Goal: Task Accomplishment & Management: Complete application form

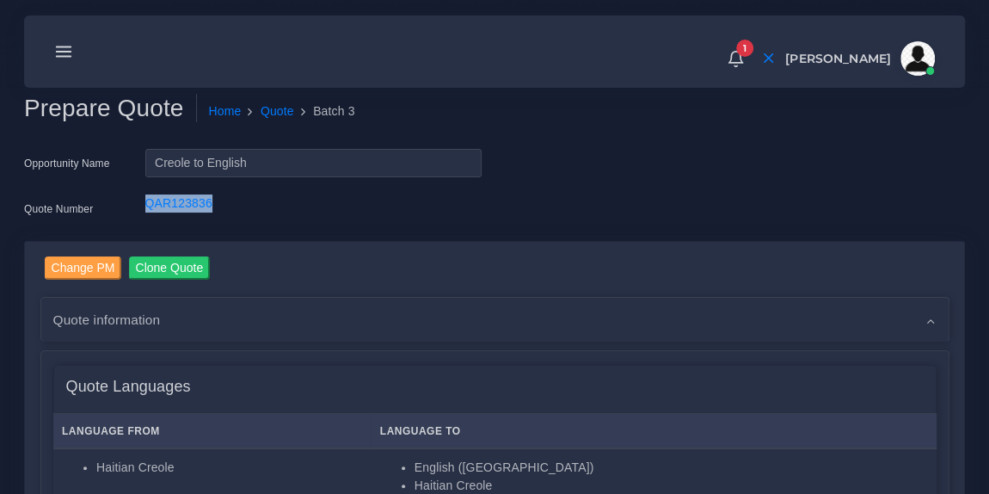
click at [70, 51] on icon at bounding box center [63, 51] width 19 height 19
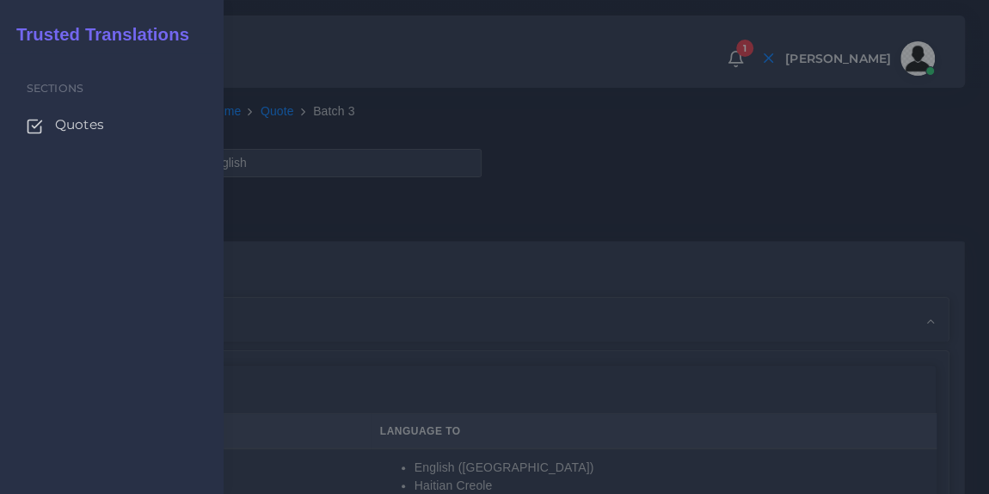
click at [77, 125] on span "Quotes" at bounding box center [79, 124] width 49 height 19
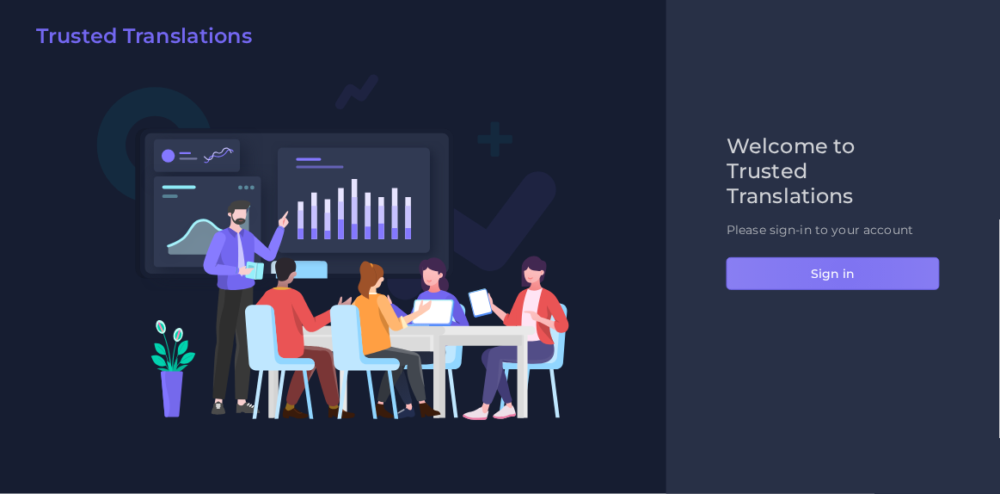
click at [845, 272] on button "Sign in" at bounding box center [833, 273] width 213 height 33
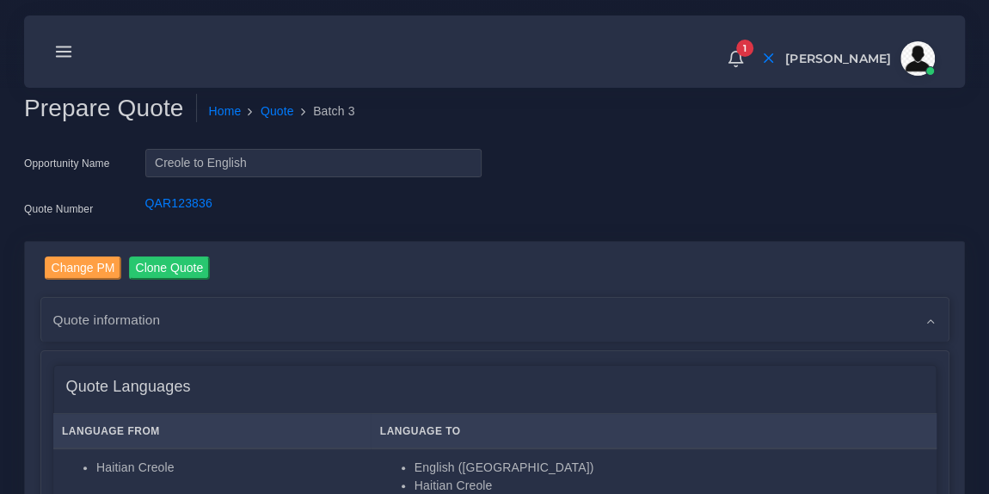
click at [63, 49] on icon at bounding box center [63, 51] width 19 height 19
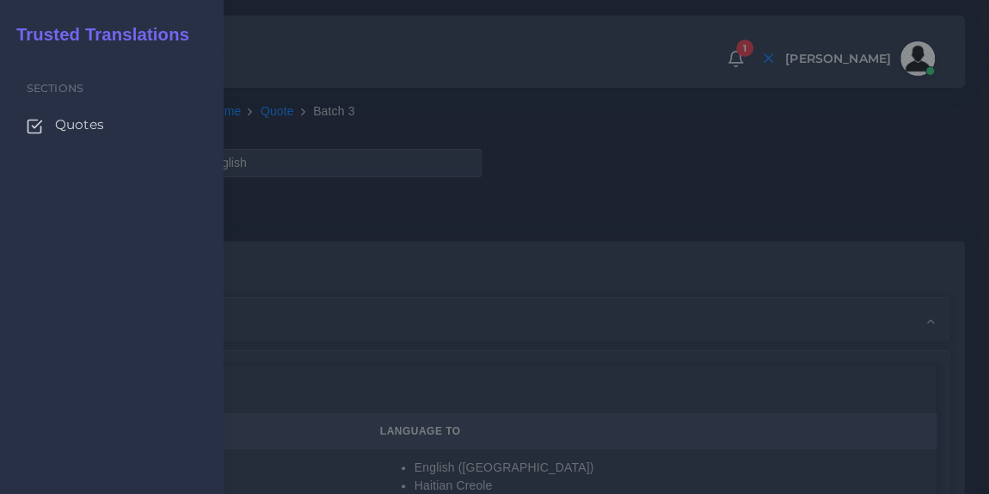
click at [72, 126] on span "Quotes" at bounding box center [79, 124] width 49 height 19
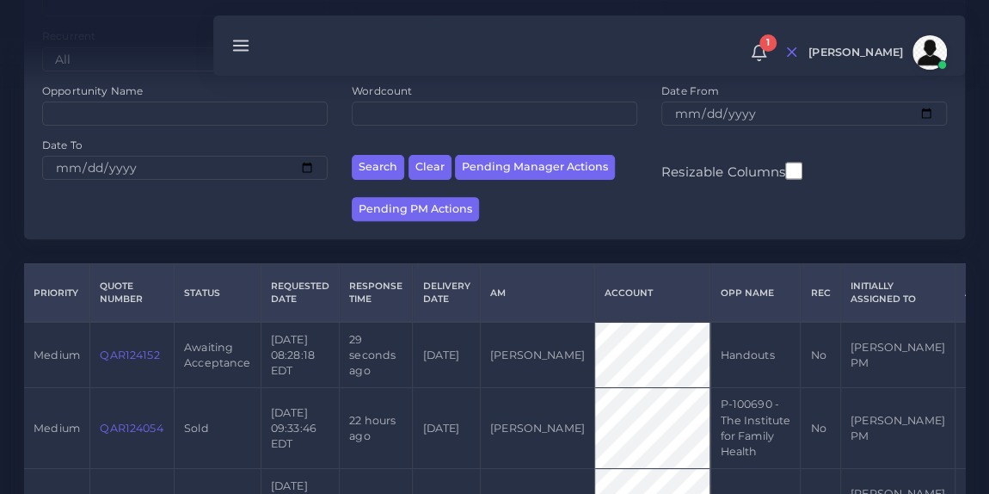
scroll to position [219, 0]
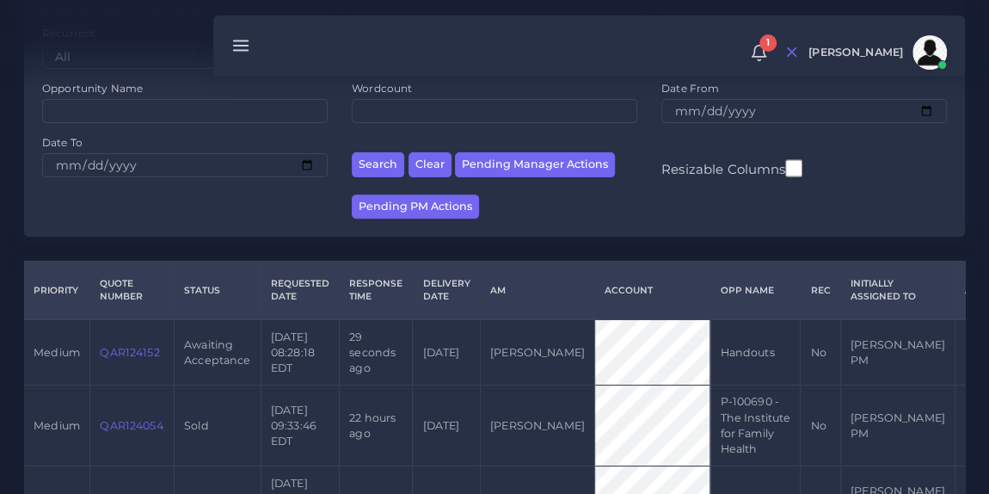
click at [121, 351] on link "QAR124152" at bounding box center [129, 352] width 59 height 13
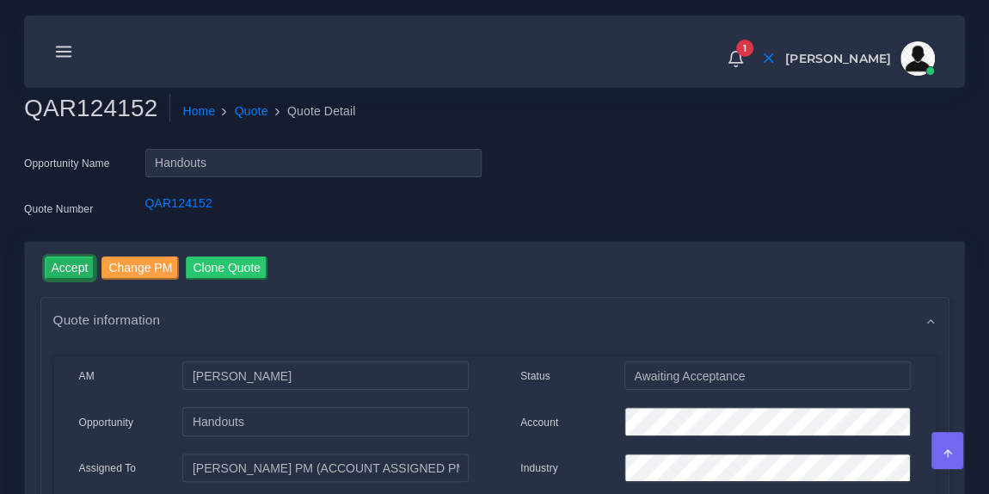
click at [77, 262] on input "Accept" at bounding box center [70, 267] width 51 height 23
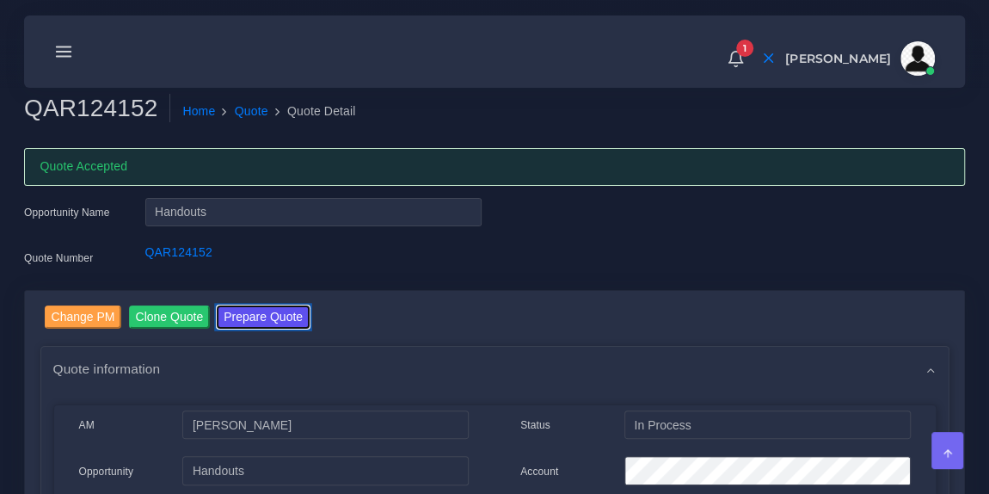
click at [273, 314] on button "Prepare Quote" at bounding box center [263, 316] width 93 height 23
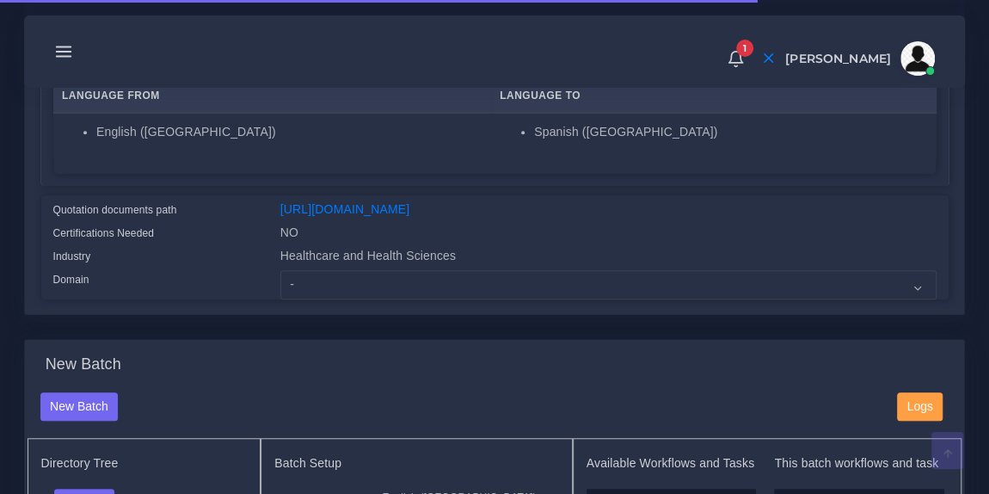
scroll to position [345, 0]
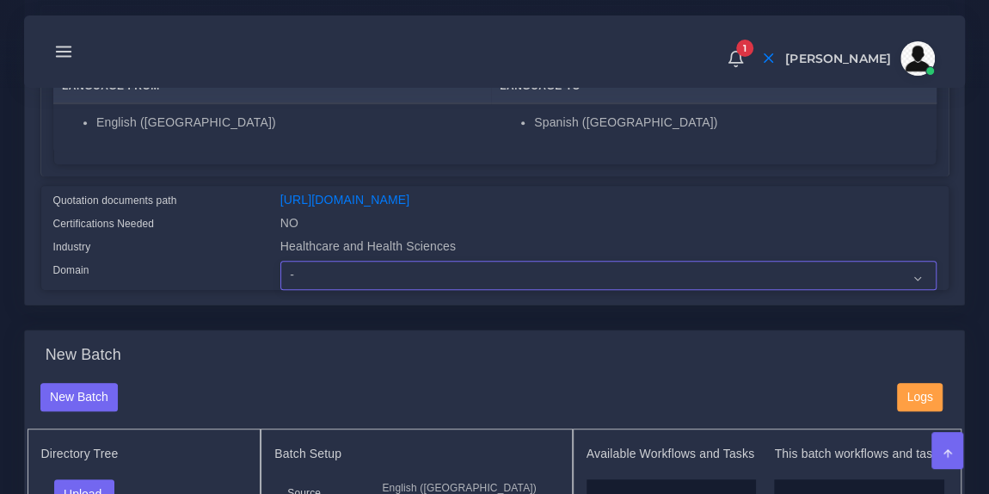
click at [369, 280] on select "- Advertising and Media Agriculture, Forestry and Fishing Architecture, Buildin…" at bounding box center [608, 275] width 656 height 29
select select "Healthcare and Health Sciences"
click at [280, 272] on select "- Advertising and Media Agriculture, Forestry and Fishing Architecture, Buildin…" at bounding box center [608, 275] width 656 height 29
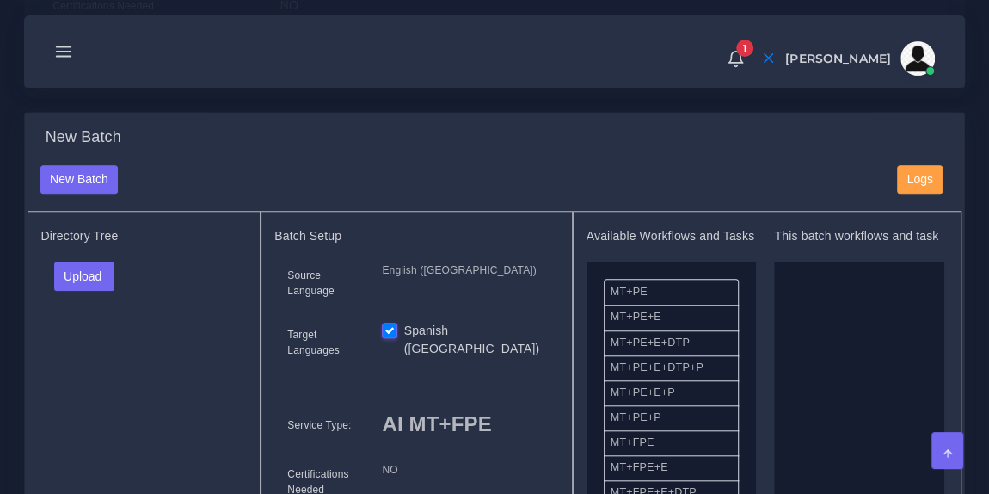
scroll to position [563, 0]
click at [100, 284] on button "Upload" at bounding box center [84, 275] width 61 height 29
click at [96, 342] on label "Files" at bounding box center [114, 338] width 119 height 21
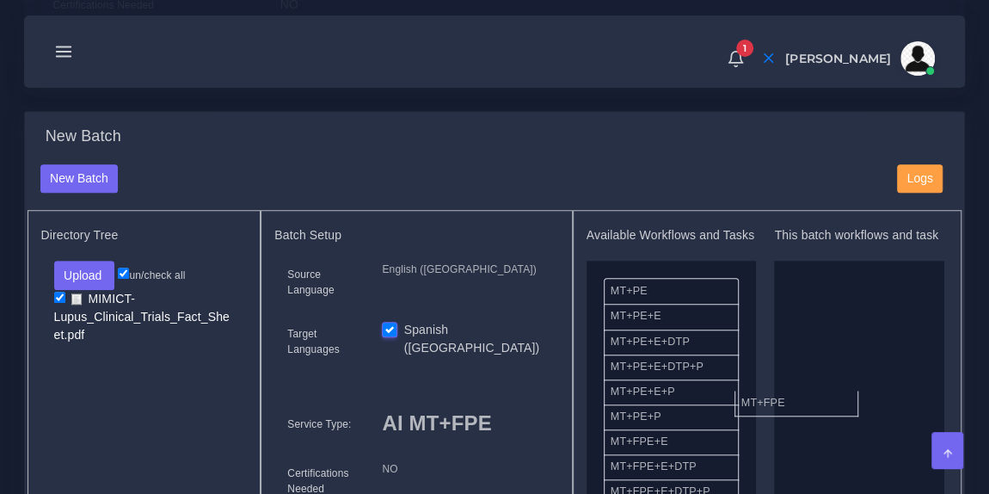
drag, startPoint x: 698, startPoint y: 459, endPoint x: 846, endPoint y: 398, distance: 160.0
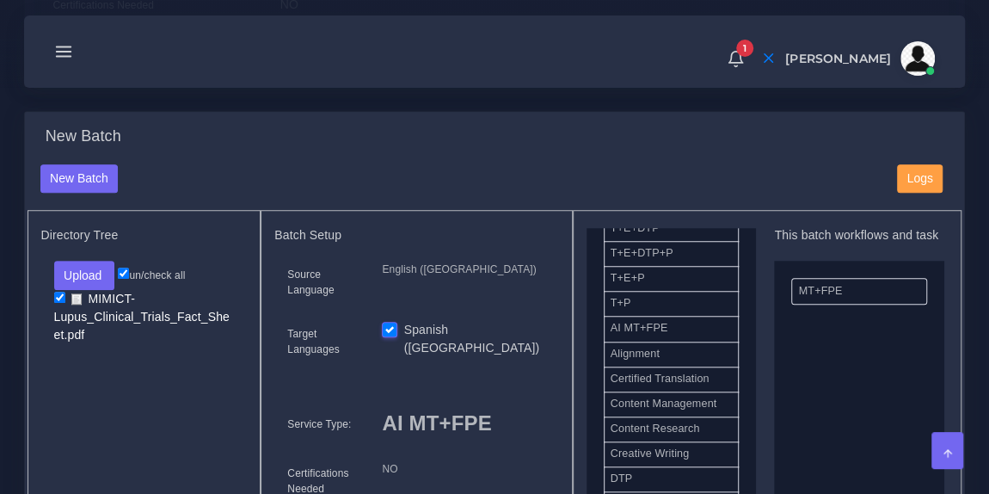
scroll to position [465, 0]
drag, startPoint x: 670, startPoint y: 413, endPoint x: 875, endPoint y: 358, distance: 212.7
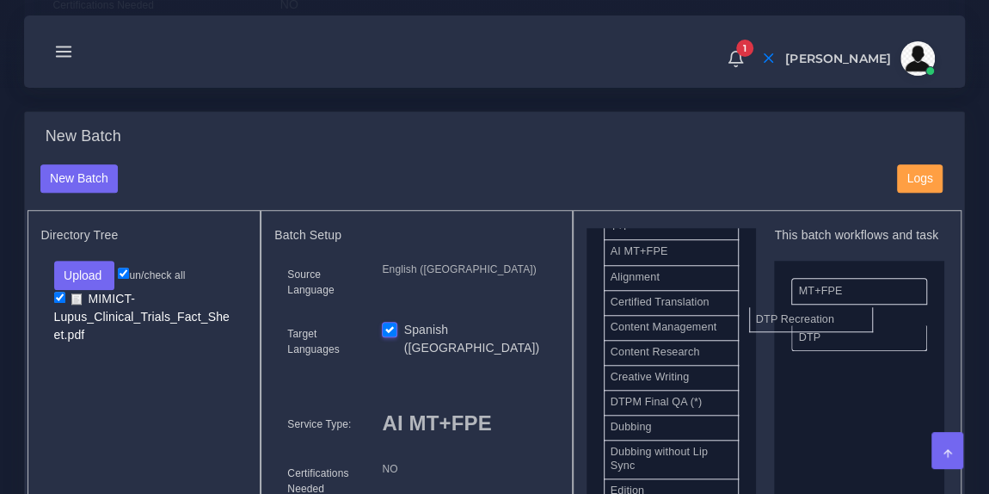
drag, startPoint x: 696, startPoint y: 418, endPoint x: 902, endPoint y: 286, distance: 244.7
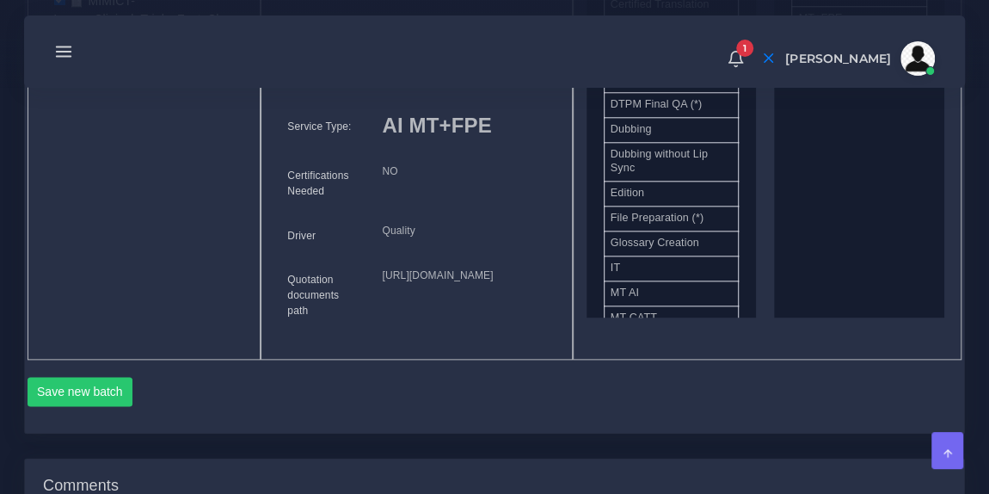
scroll to position [892, 0]
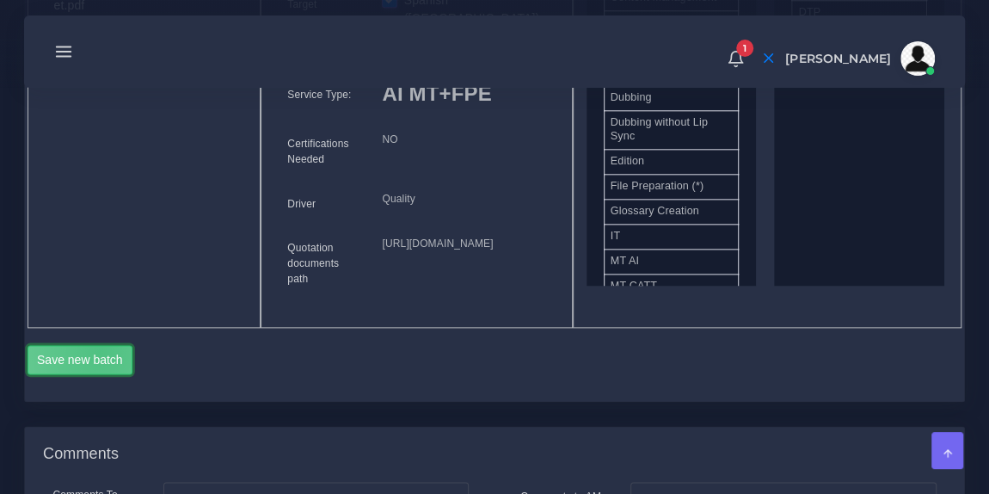
click at [99, 374] on button "Save new batch" at bounding box center [81, 359] width 106 height 29
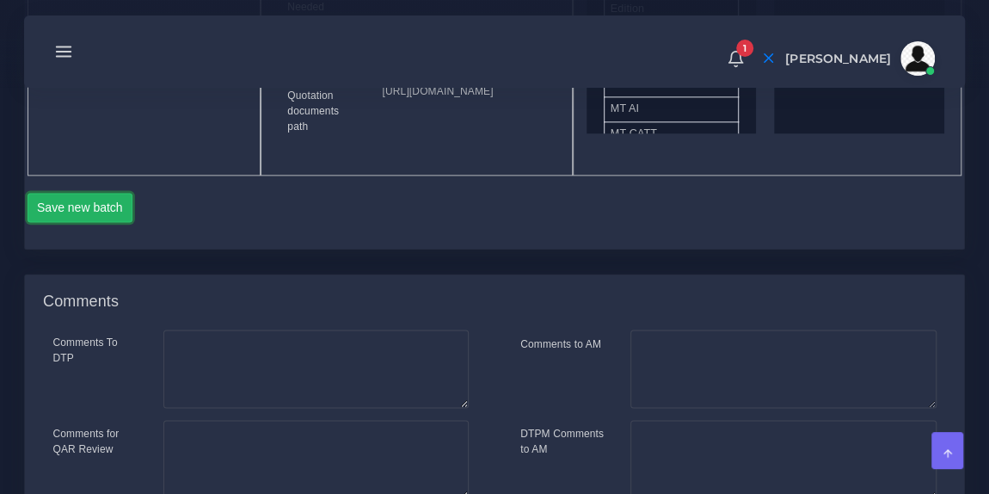
scroll to position [1041, 0]
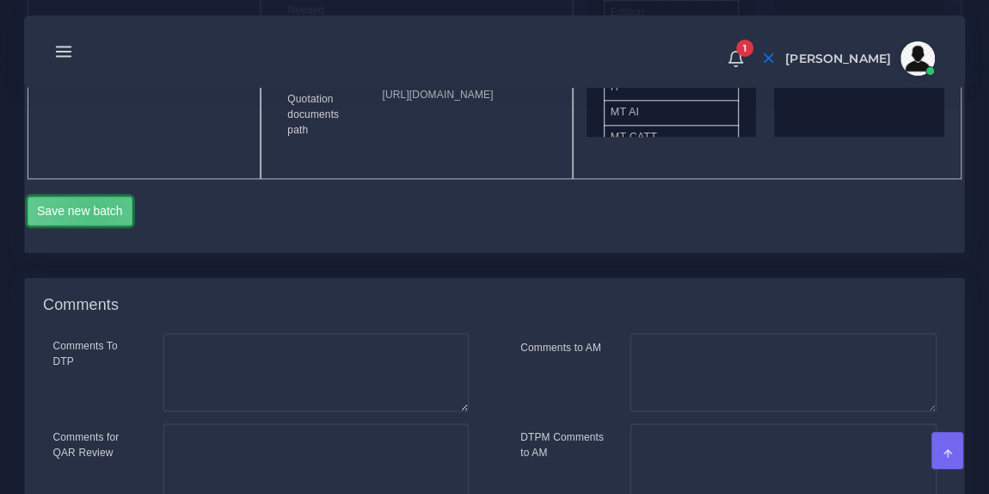
click at [95, 225] on button "Save new batch" at bounding box center [81, 210] width 106 height 29
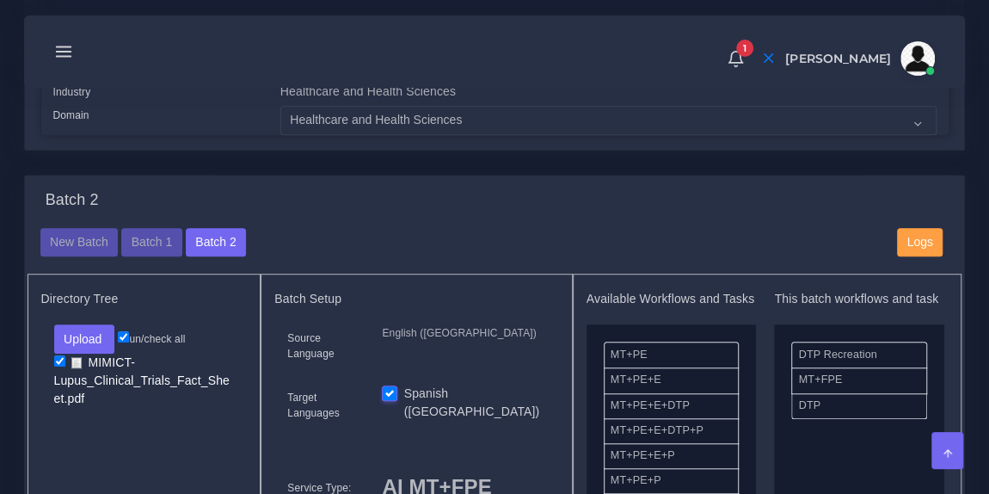
scroll to position [551, 0]
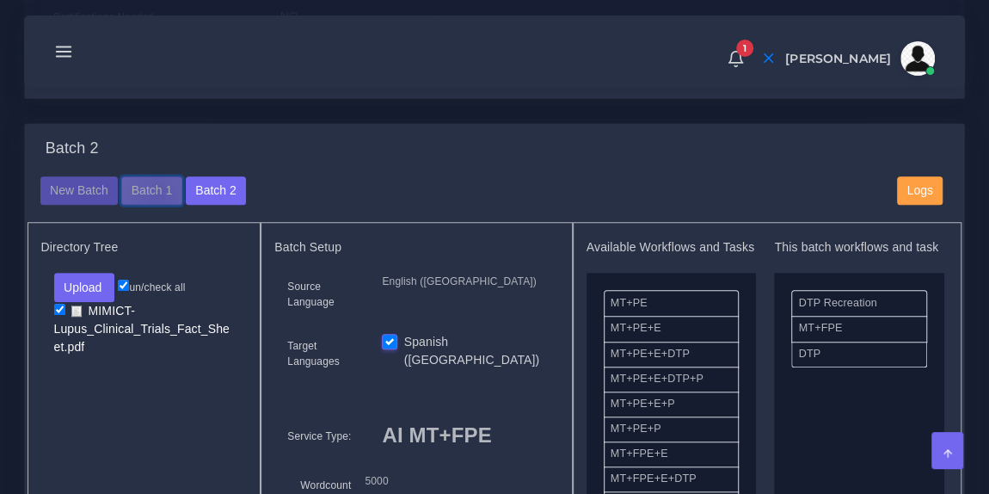
click at [154, 205] on button "Batch 1" at bounding box center [151, 190] width 60 height 29
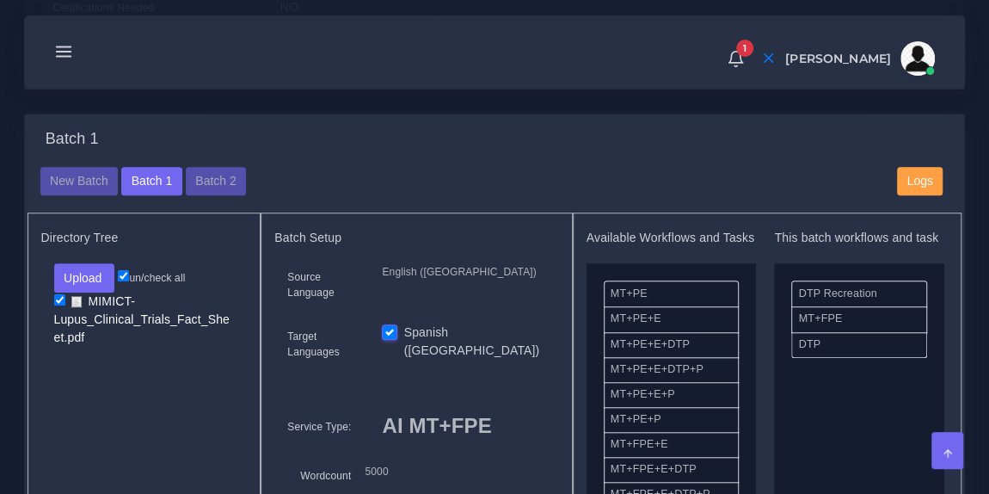
scroll to position [564, 0]
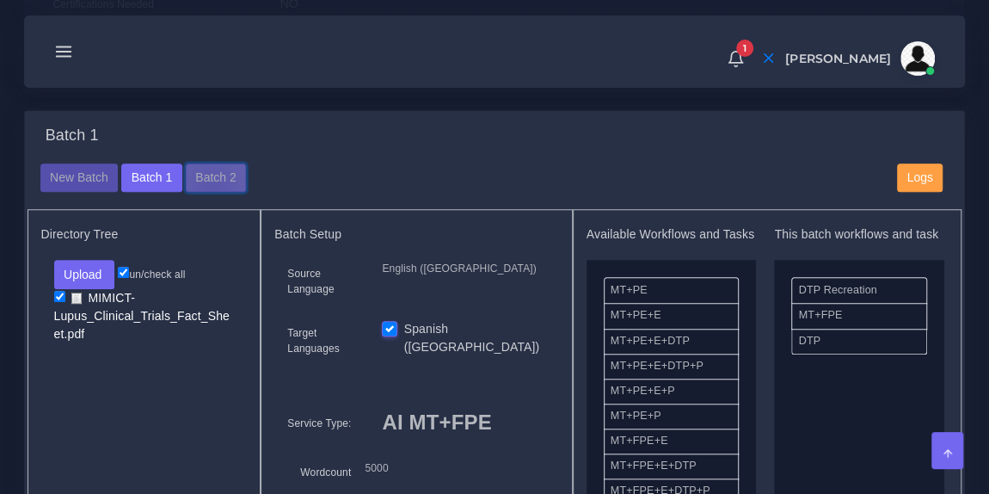
click at [206, 193] on button "Batch 2" at bounding box center [216, 177] width 60 height 29
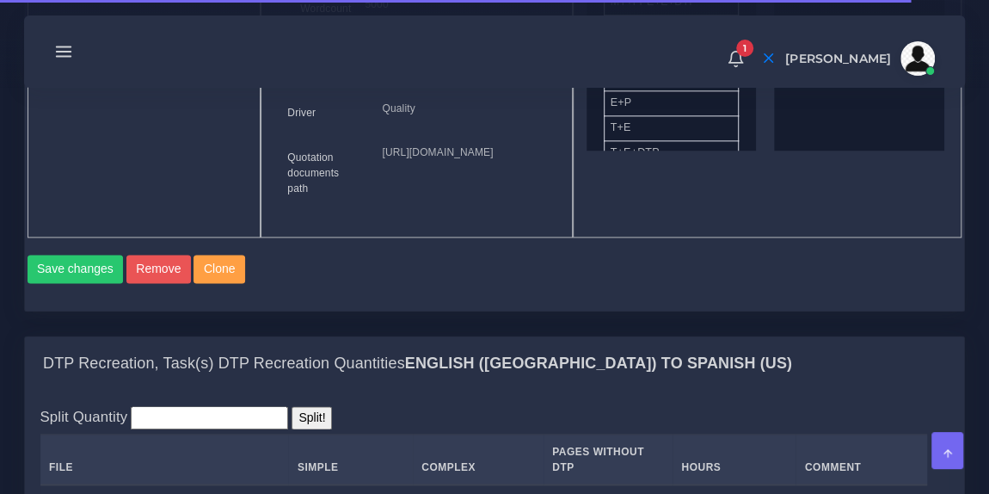
scroll to position [1033, 0]
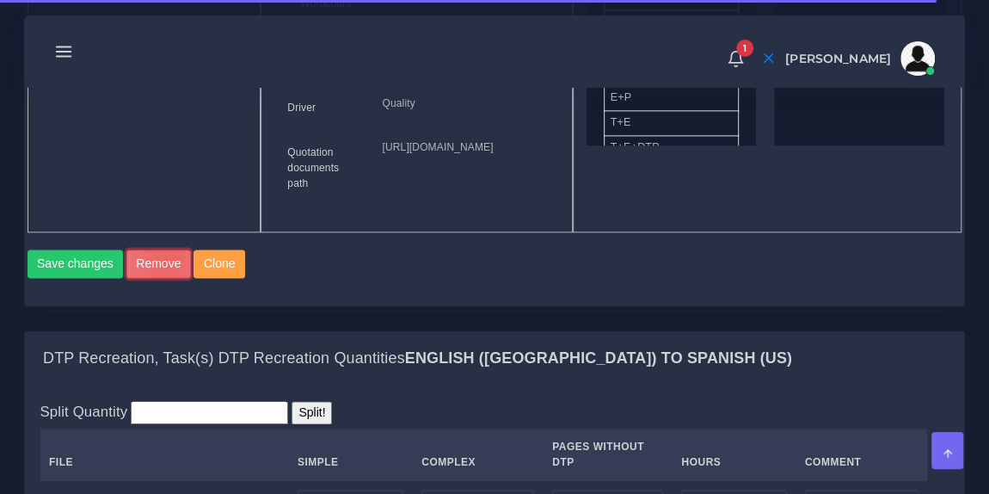
click at [160, 279] on button "Remove" at bounding box center [158, 263] width 64 height 29
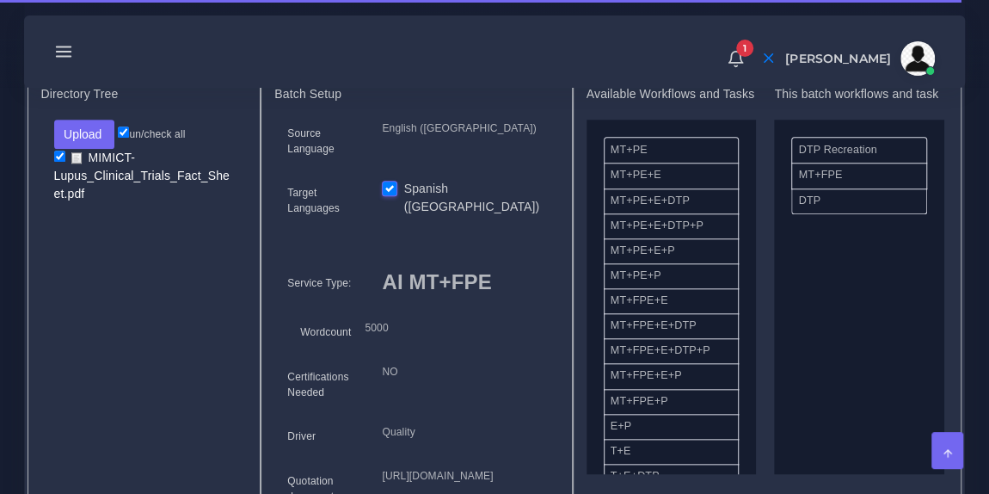
scroll to position [490, 0]
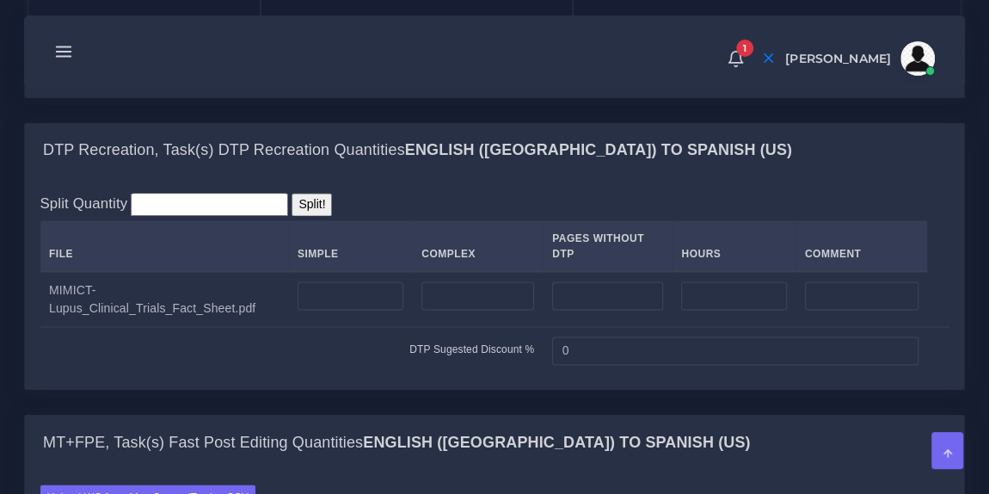
scroll to position [1247, 0]
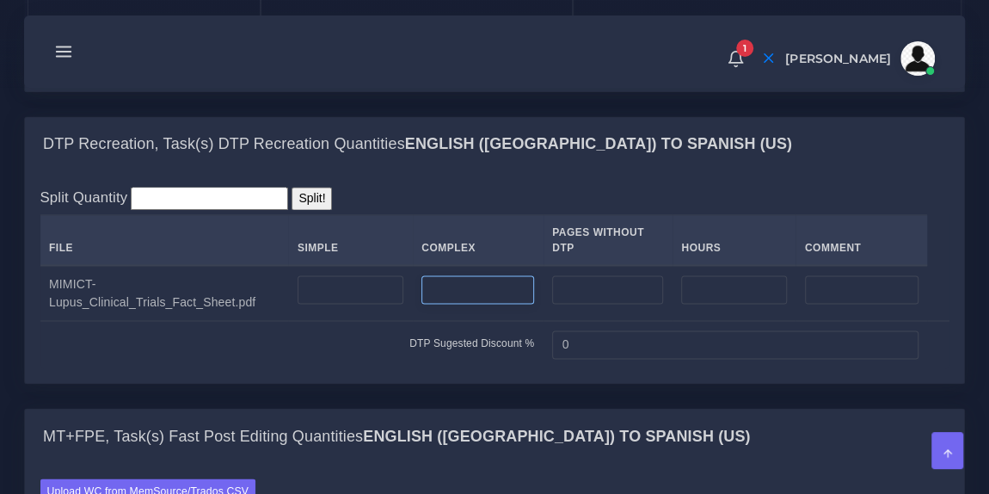
click at [446, 304] on input "number" at bounding box center [477, 289] width 113 height 29
type input "18"
click at [475, 266] on div "Split Quantity Split! File Simple Complex Pages Without DTP Hours Comment 18 0" at bounding box center [494, 277] width 939 height 212
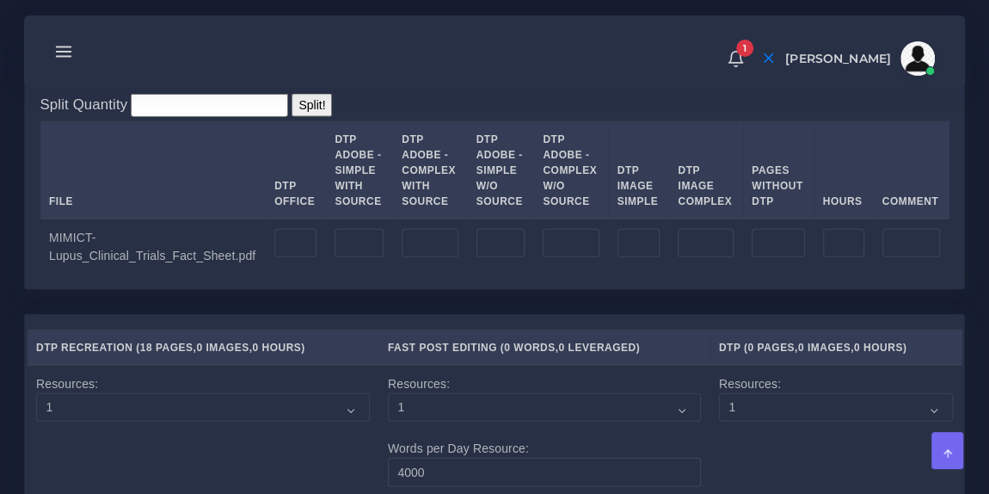
scroll to position [1881, 0]
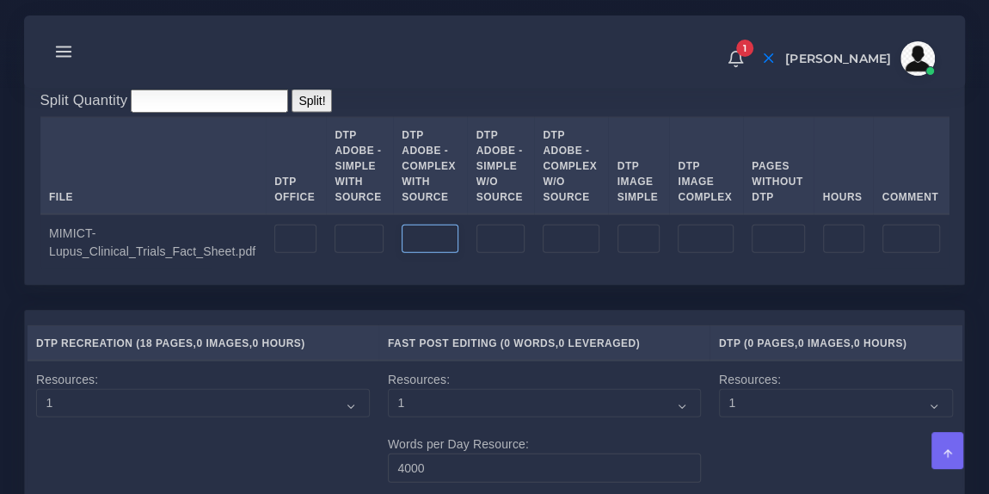
click at [408, 254] on input "number" at bounding box center [430, 238] width 56 height 29
type input "18"
click at [558, 143] on div "Split Quantity Split! File DTP Office DTP Adobe - Simple With Source DTP Adobe …" at bounding box center [494, 180] width 939 height 210
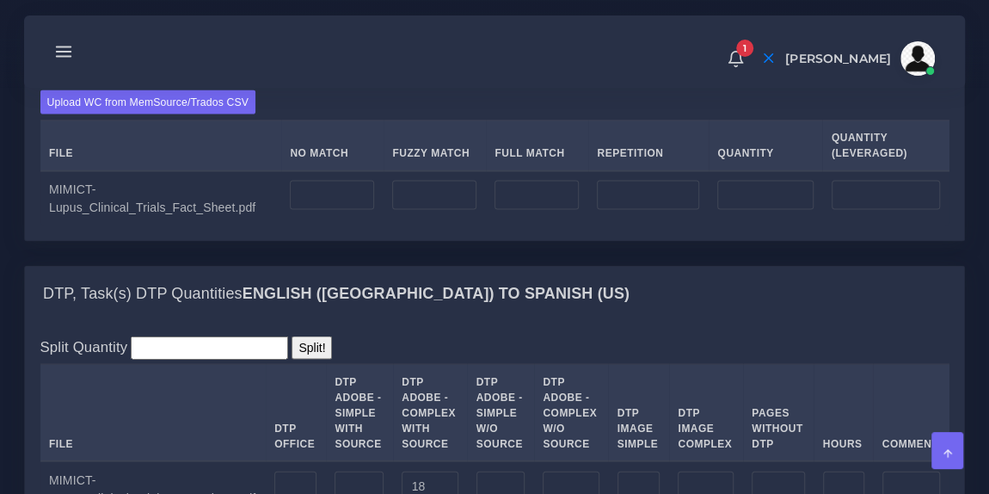
scroll to position [1623, 0]
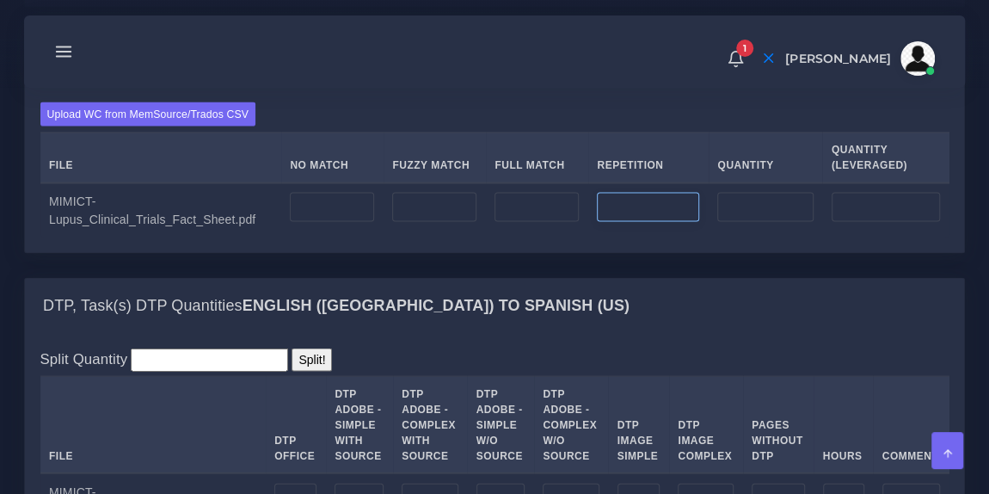
click at [630, 221] on input "number" at bounding box center [648, 206] width 102 height 29
type input "1133"
type input "283"
click at [544, 221] on input "number" at bounding box center [536, 206] width 84 height 29
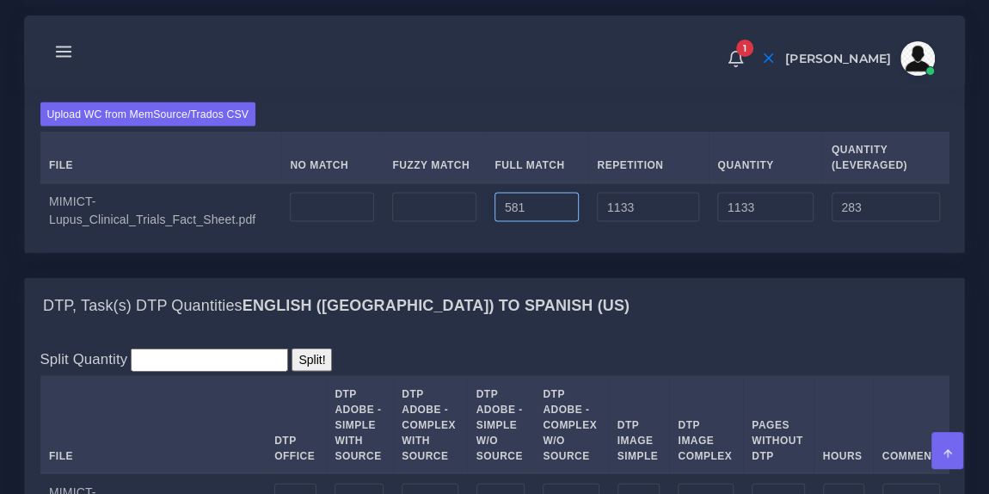
type input "581"
type input "1714"
type input "428"
click at [443, 221] on input "number" at bounding box center [434, 206] width 84 height 29
type input "0"
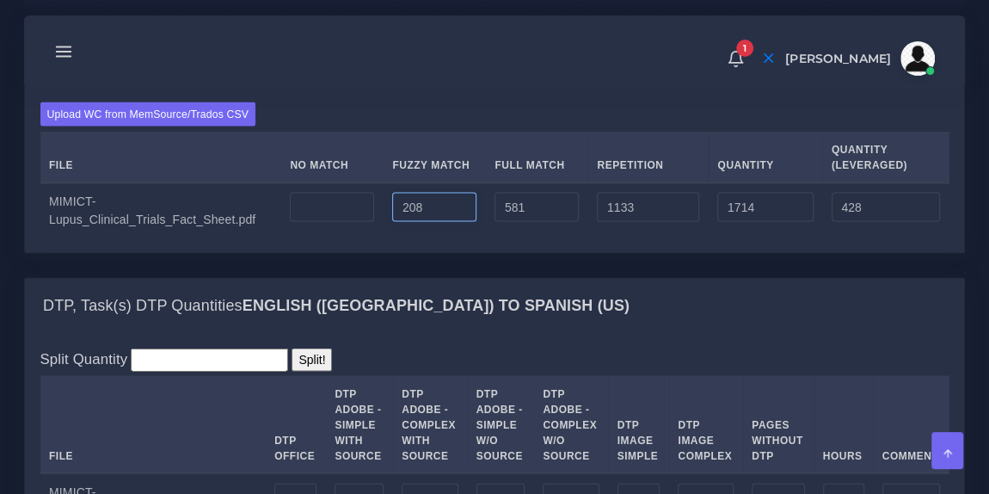
type input "208"
type input "1922"
type input "532"
click at [317, 221] on input "number" at bounding box center [332, 206] width 84 height 29
type input "4108"
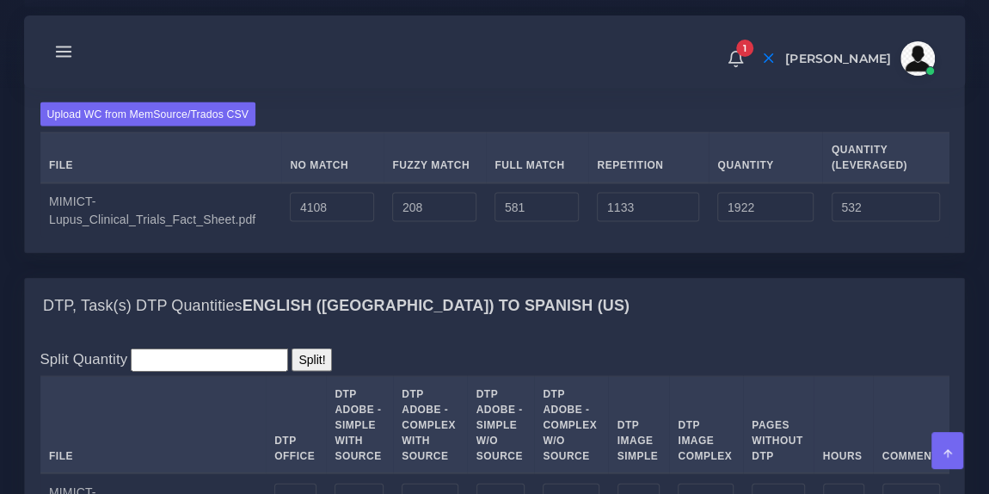
type input "6030"
type input "4640"
click at [439, 160] on div "Upload WC from MemSource/Trados CSV File No Match Fuzzy Match Full Match Repeti…" at bounding box center [494, 169] width 939 height 165
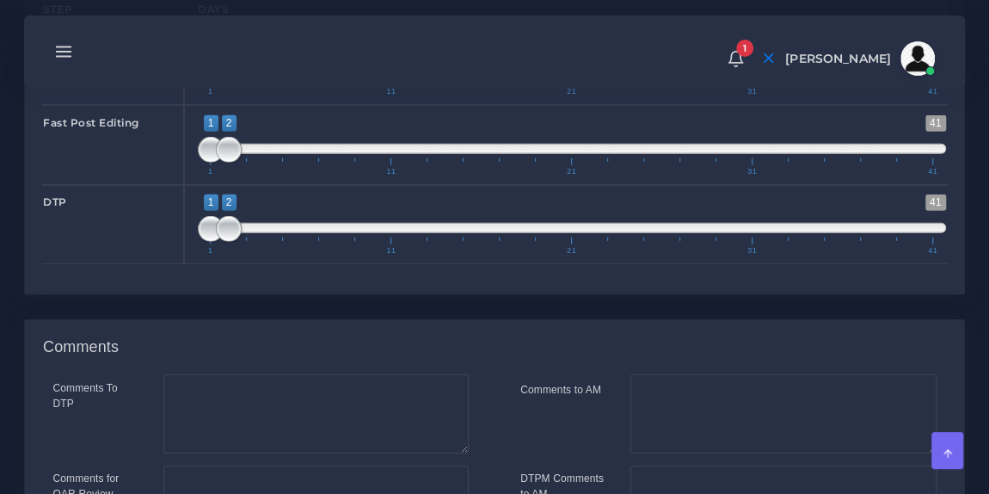
scroll to position [2453, 0]
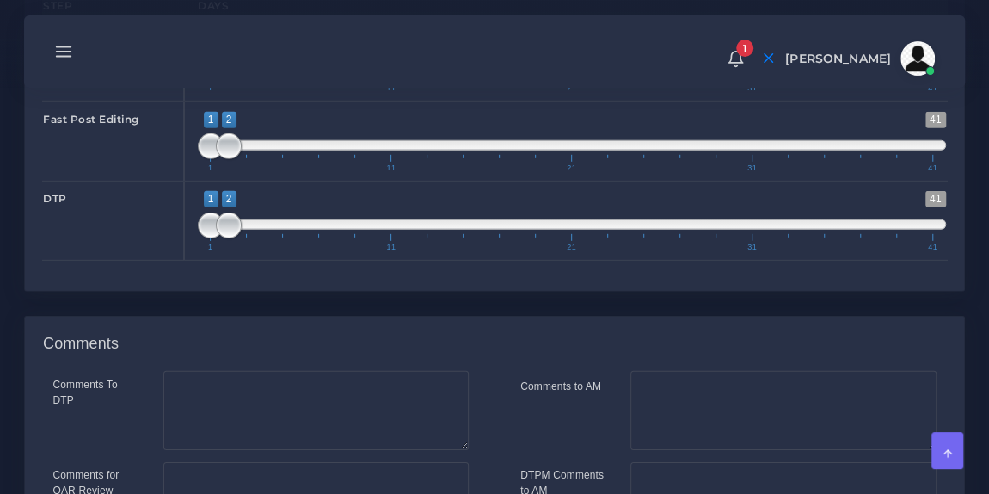
type input "1;3"
drag, startPoint x: 235, startPoint y: 285, endPoint x: 249, endPoint y: 284, distance: 14.6
click at [249, 238] on span at bounding box center [247, 225] width 26 height 26
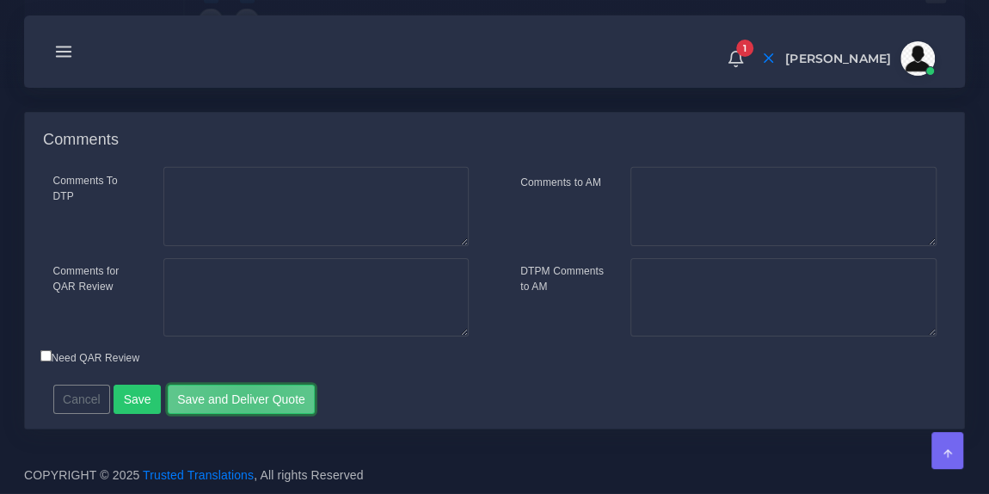
click at [239, 401] on button "Save and Deliver Quote" at bounding box center [242, 398] width 148 height 29
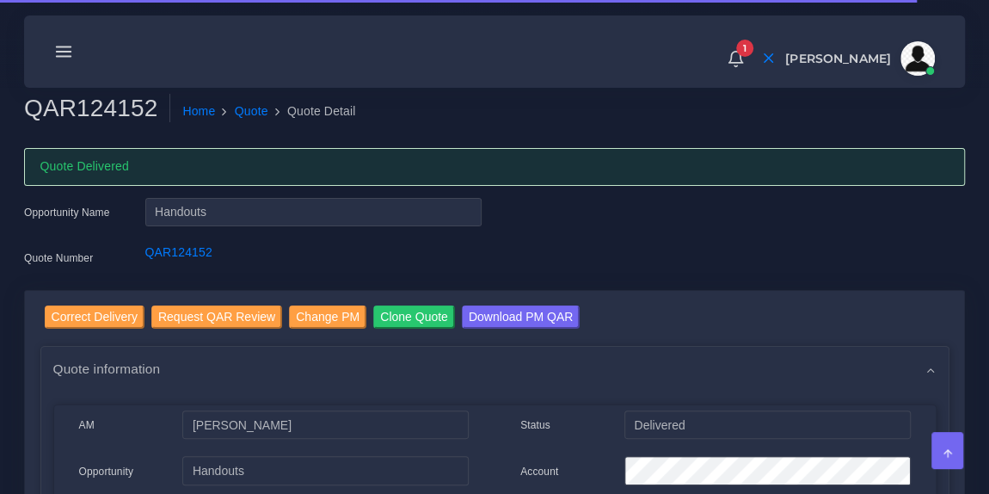
click at [58, 52] on line at bounding box center [64, 52] width 15 height 0
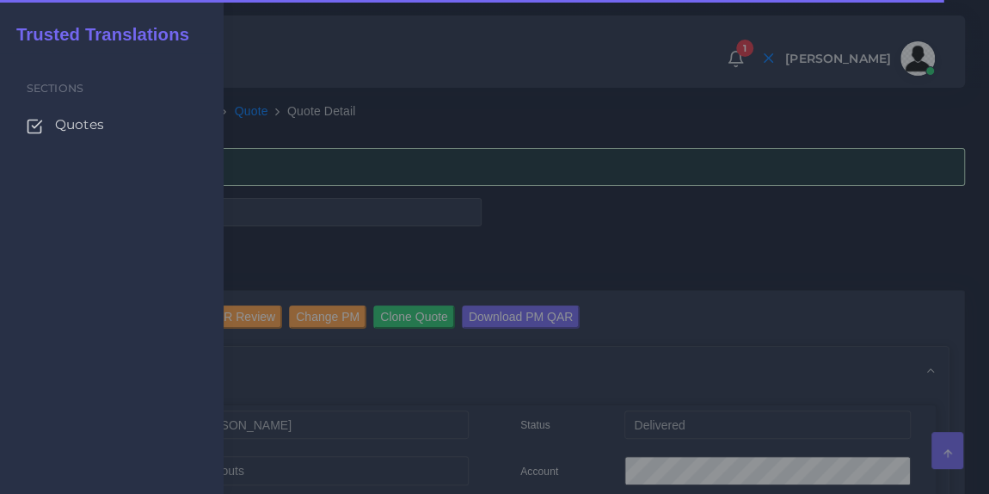
click at [83, 130] on span "Quotes" at bounding box center [79, 124] width 49 height 19
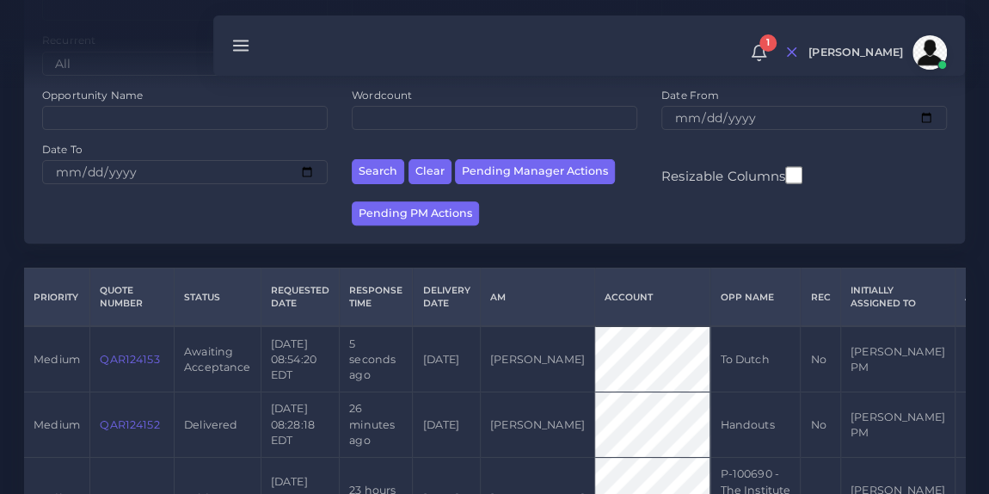
scroll to position [215, 0]
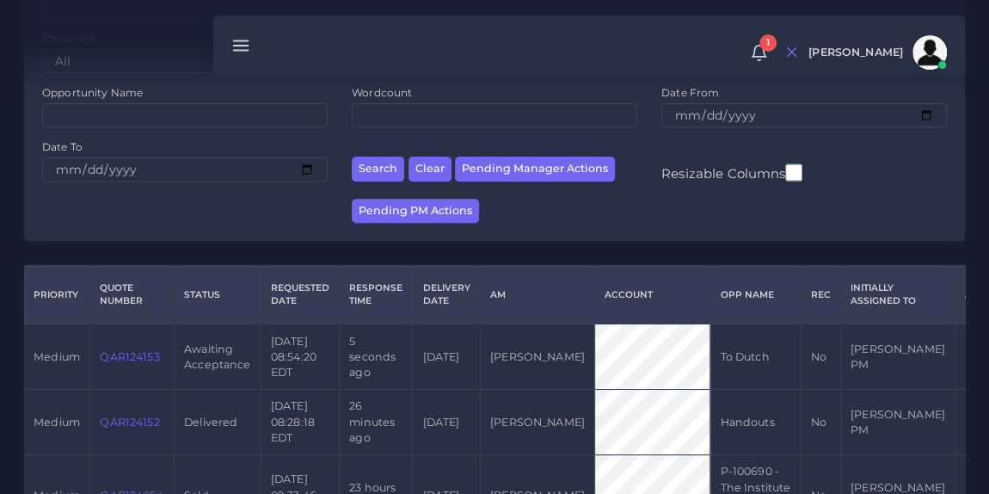
click at [117, 361] on link "QAR124153" at bounding box center [129, 356] width 59 height 13
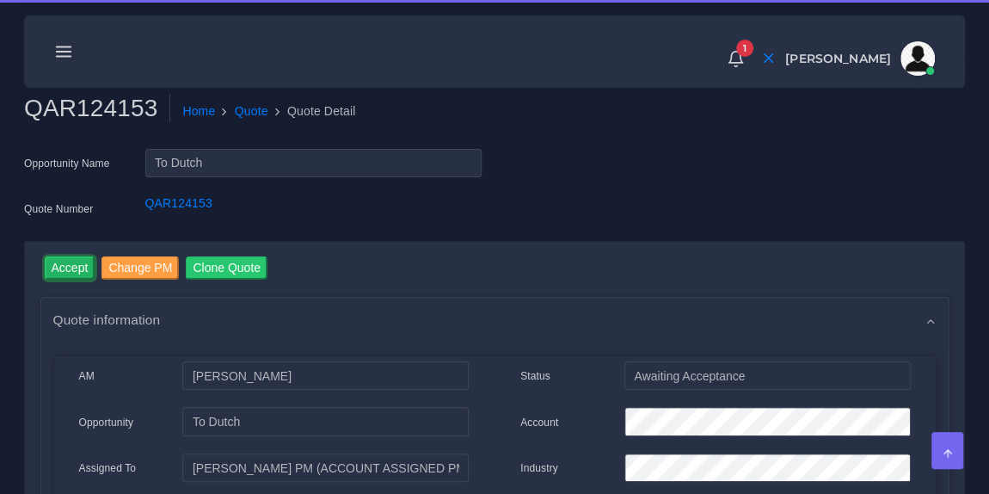
click at [63, 261] on input "Accept" at bounding box center [70, 267] width 51 height 23
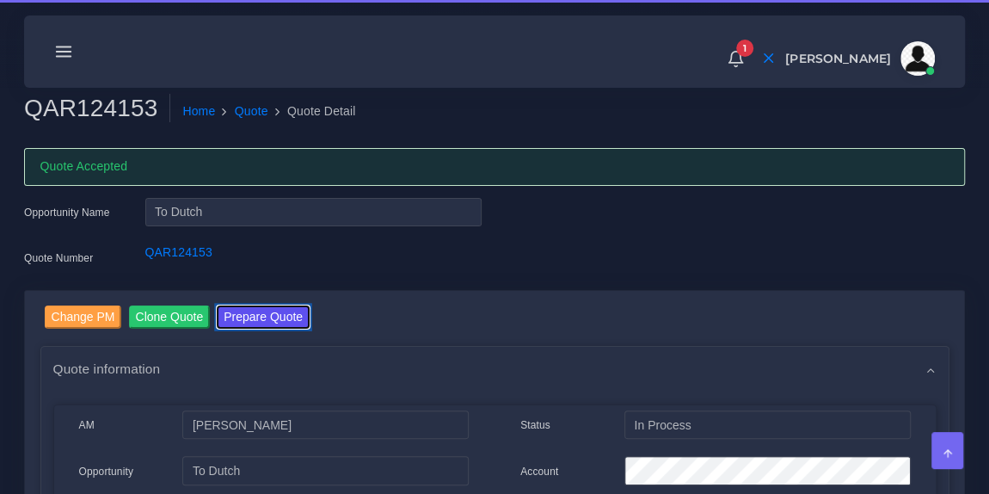
click at [261, 314] on button "Prepare Quote" at bounding box center [263, 316] width 93 height 23
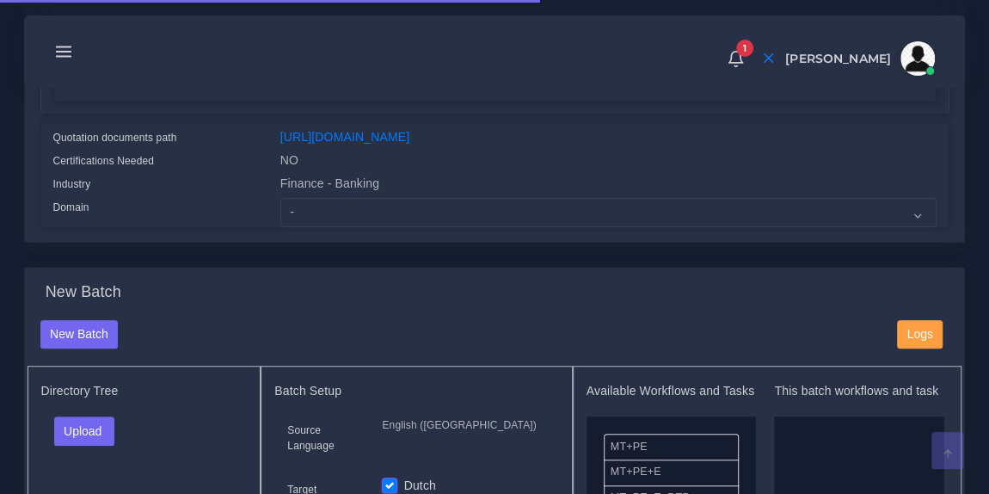
scroll to position [415, 0]
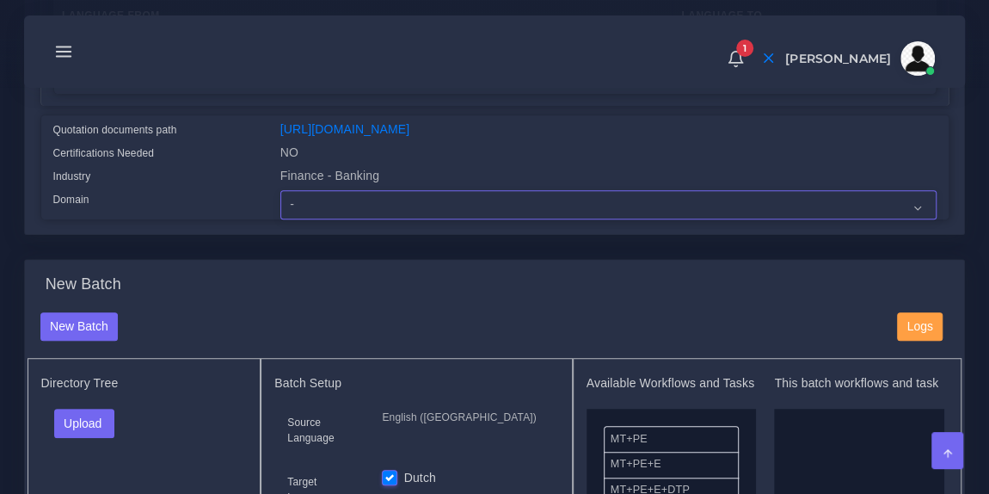
click at [353, 213] on select "- Advertising and Media Agriculture, Forestry and Fishing Architecture, Buildin…" at bounding box center [608, 204] width 656 height 29
select select "Finance - Banking"
click at [353, 214] on select "- Advertising and Media Agriculture, Forestry and Fishing Architecture, Buildin…" at bounding box center [608, 204] width 656 height 29
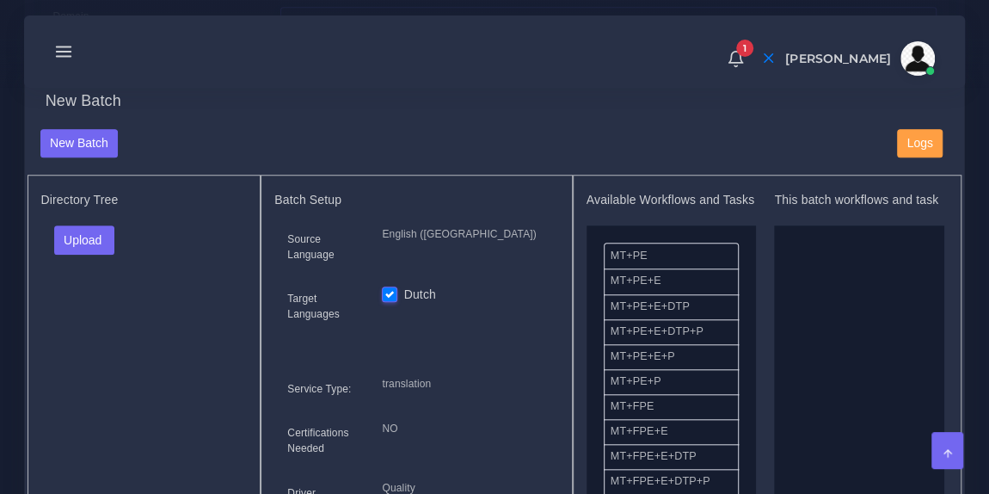
scroll to position [628, 0]
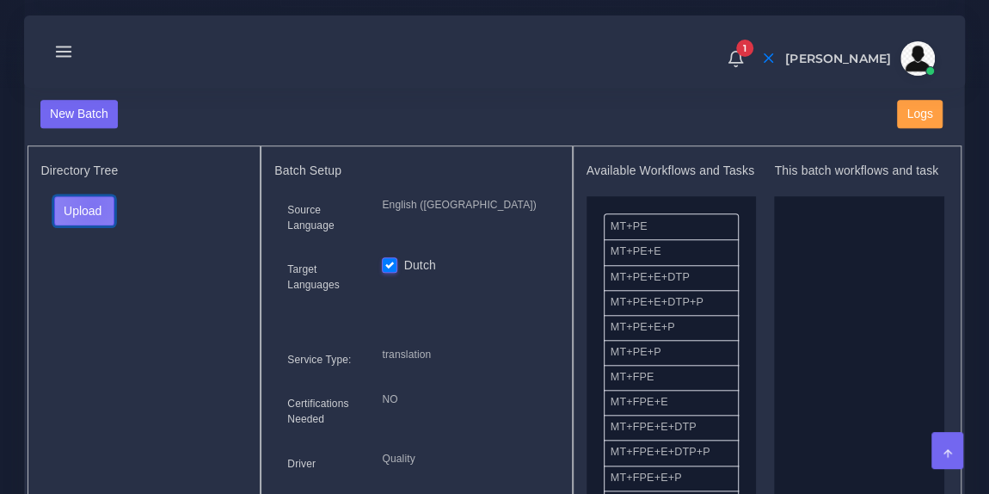
click at [92, 213] on button "Upload" at bounding box center [84, 210] width 61 height 29
click at [95, 285] on label "Files" at bounding box center [114, 274] width 119 height 21
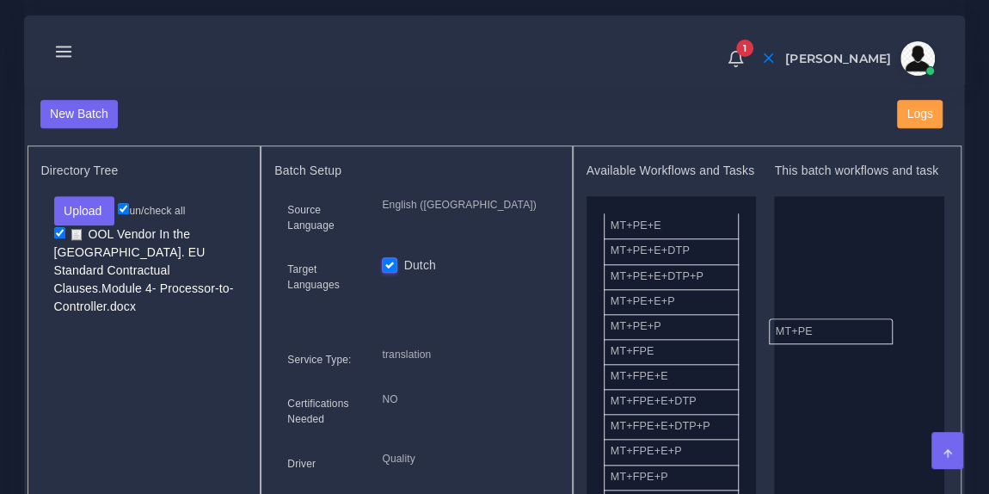
drag, startPoint x: 689, startPoint y: 246, endPoint x: 872, endPoint y: 354, distance: 212.8
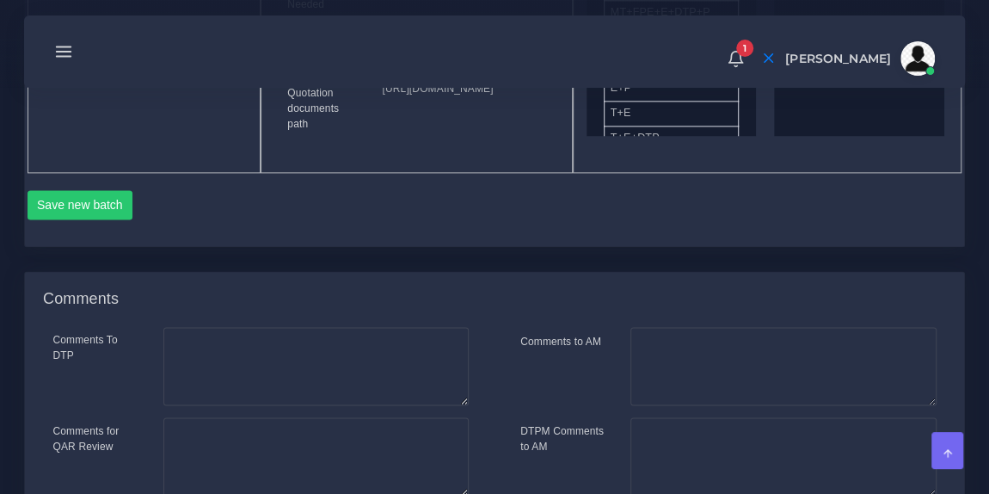
scroll to position [1064, 0]
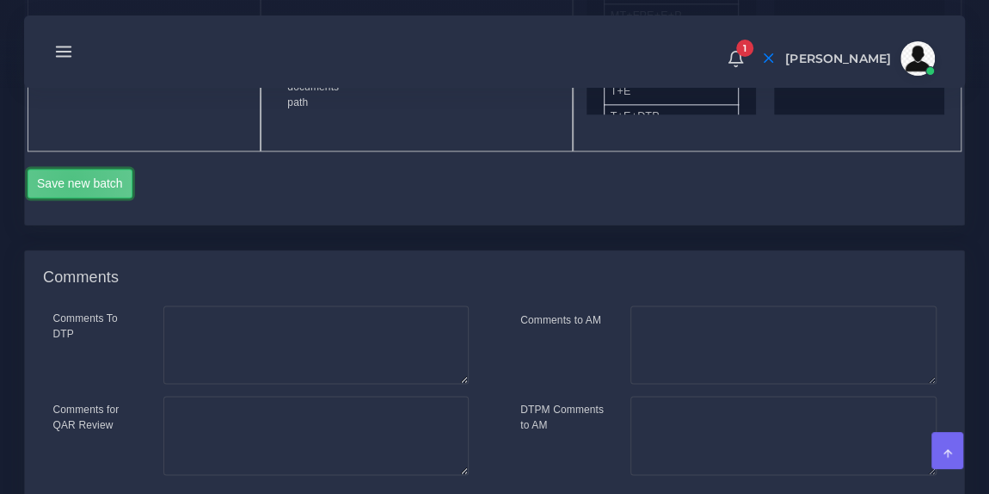
click at [71, 198] on button "Save new batch" at bounding box center [81, 183] width 106 height 29
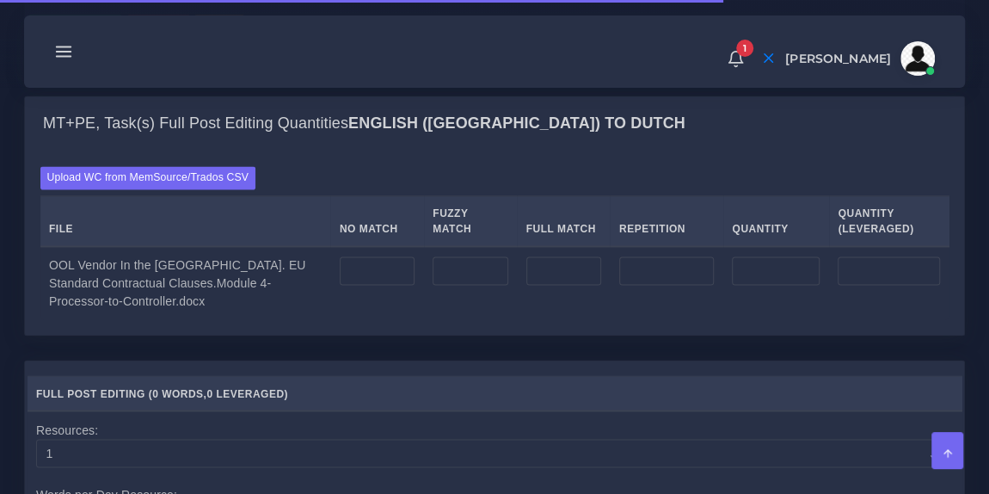
scroll to position [1275, 0]
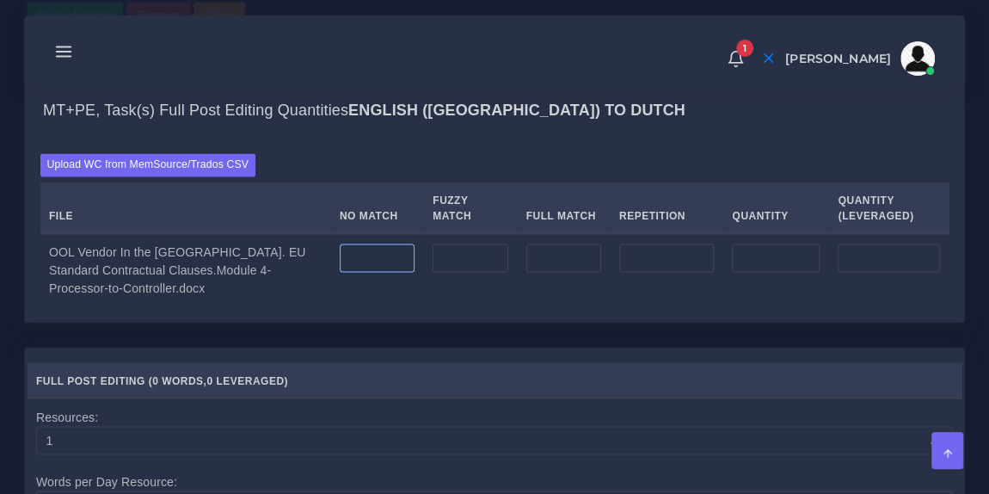
click at [340, 273] on input "number" at bounding box center [377, 257] width 75 height 29
type input "9745"
click at [610, 306] on td at bounding box center [666, 269] width 113 height 73
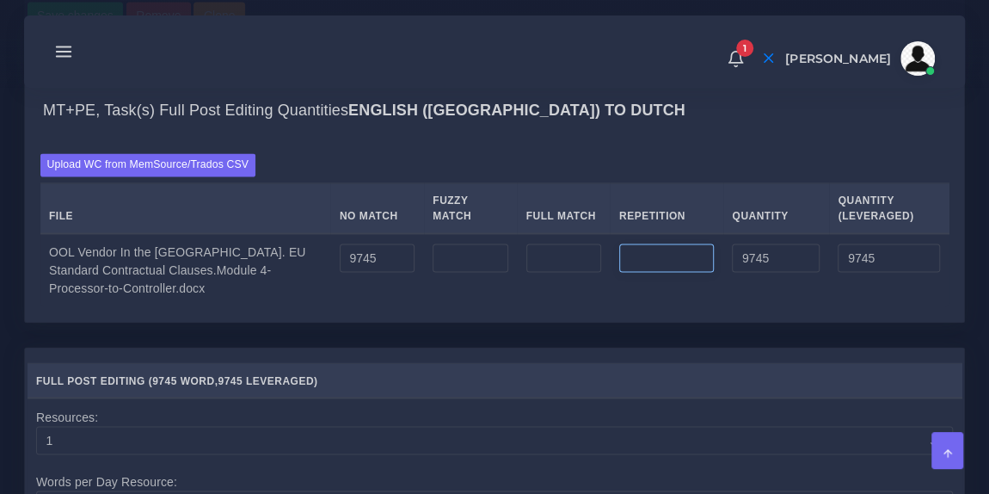
click at [631, 273] on input "number" at bounding box center [666, 257] width 95 height 29
type input "145"
type input "9890"
type input "9781"
click at [624, 241] on div "Upload WC from MemSource/Trados CSV File No Match Fuzzy Match Full Match Repeti…" at bounding box center [494, 229] width 909 height 153
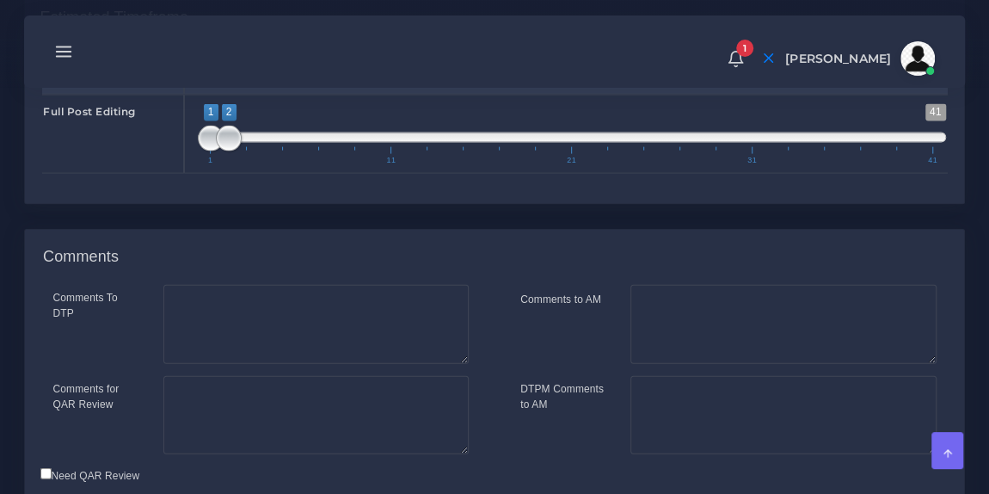
scroll to position [1818, 0]
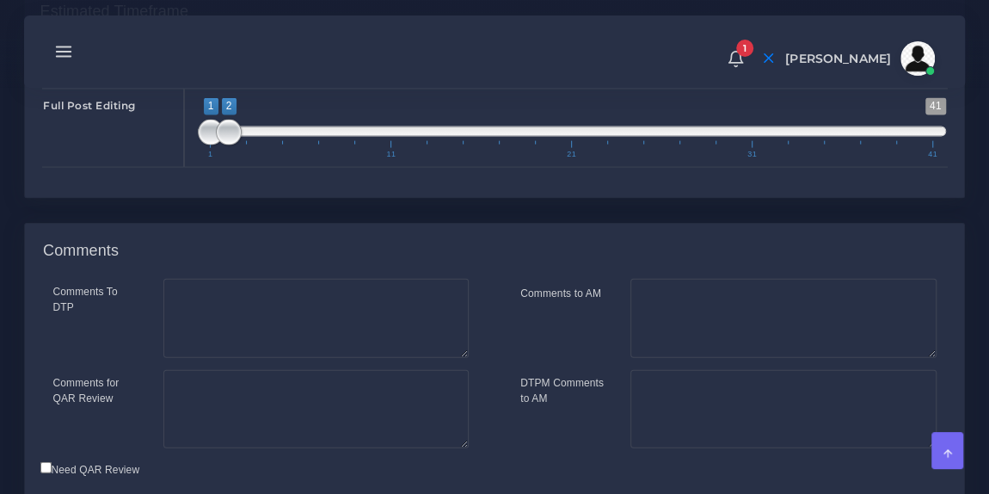
type input "1;3"
drag, startPoint x: 226, startPoint y: 216, endPoint x: 252, endPoint y: 215, distance: 25.8
click at [252, 145] on span at bounding box center [247, 133] width 26 height 26
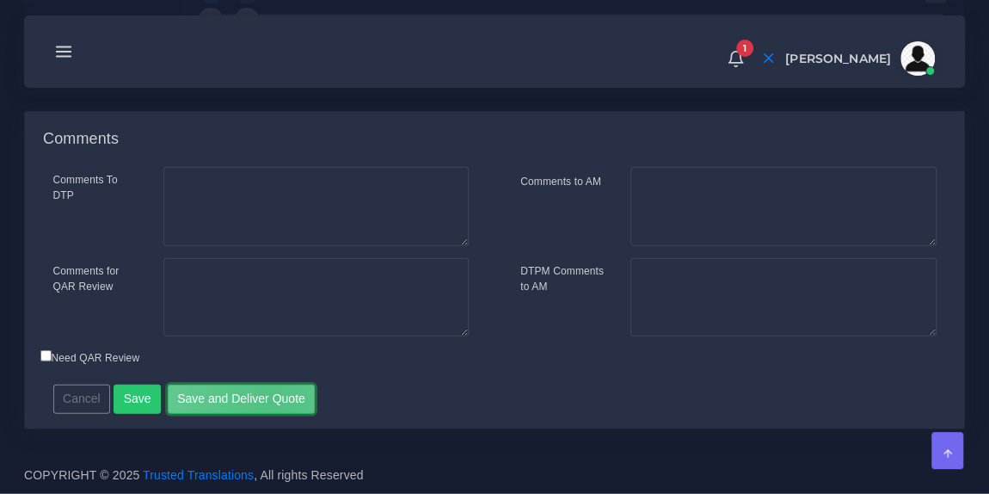
click at [261, 407] on button "Save and Deliver Quote" at bounding box center [242, 398] width 148 height 29
